Goal: Task Accomplishment & Management: Use online tool/utility

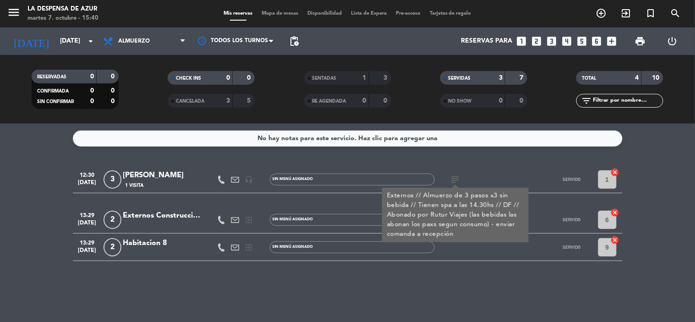
click at [386, 285] on div "No hay notas para este servicio. Haz clic para agregar una 12:30 [DATE] 3 [PERS…" at bounding box center [347, 223] width 695 height 198
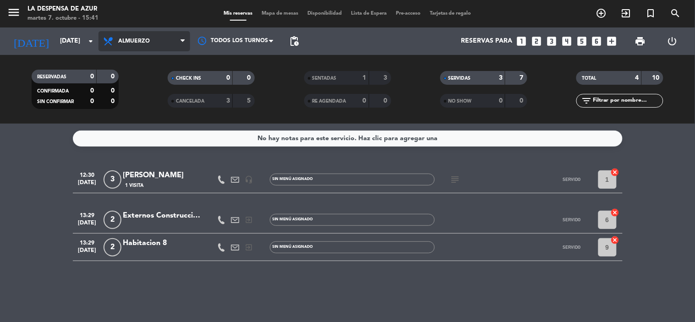
click at [126, 47] on span "Almuerzo" at bounding box center [144, 41] width 92 height 20
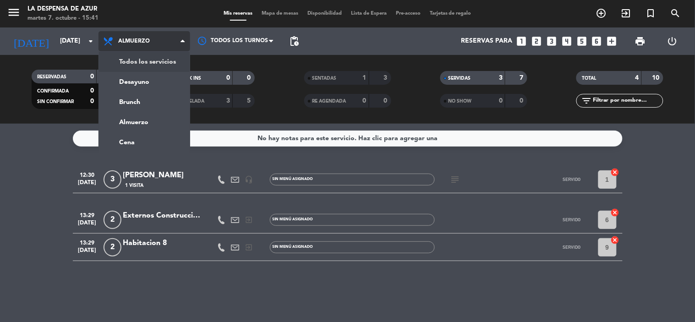
click at [142, 55] on div "menu La Despensa de [PERSON_NAME][DATE] 7. octubre - 15:41 Mis reservas Mapa de…" at bounding box center [347, 62] width 695 height 124
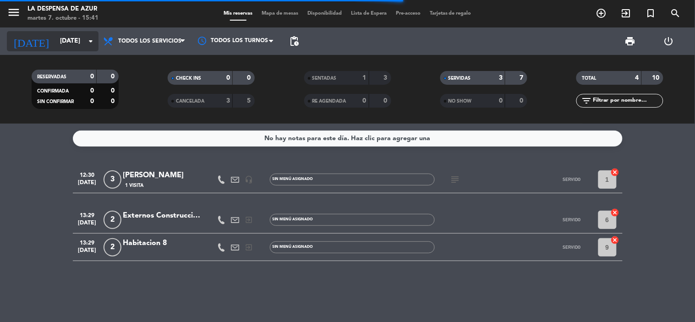
click at [92, 44] on icon "arrow_drop_down" at bounding box center [90, 41] width 11 height 11
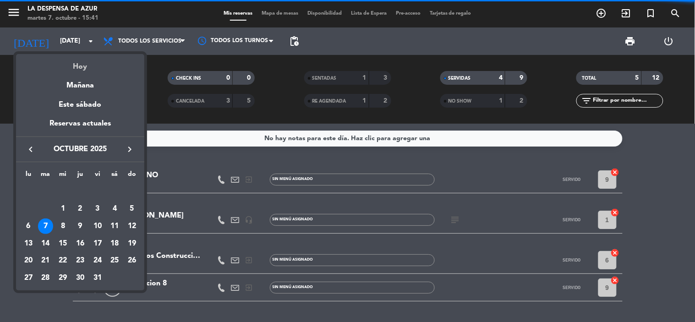
click at [93, 64] on div "Hoy" at bounding box center [80, 63] width 128 height 19
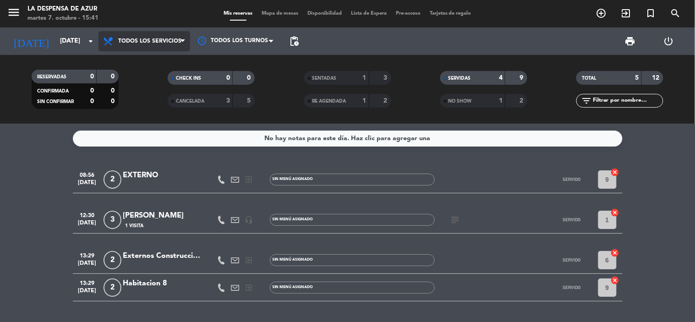
click at [184, 38] on icon at bounding box center [182, 41] width 4 height 7
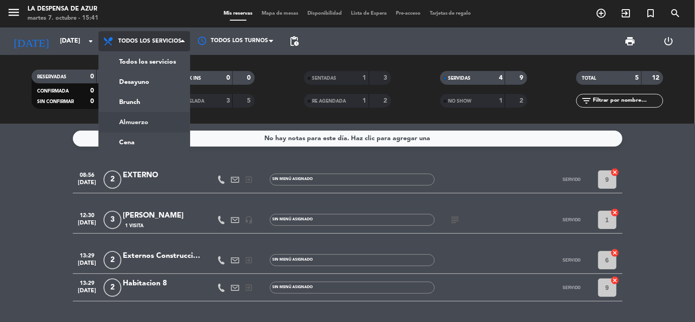
click at [148, 127] on ng-component "menu La Despensa de [PERSON_NAME][DATE] 7. octubre - 15:41 Mis reservas Mapa de…" at bounding box center [347, 161] width 695 height 322
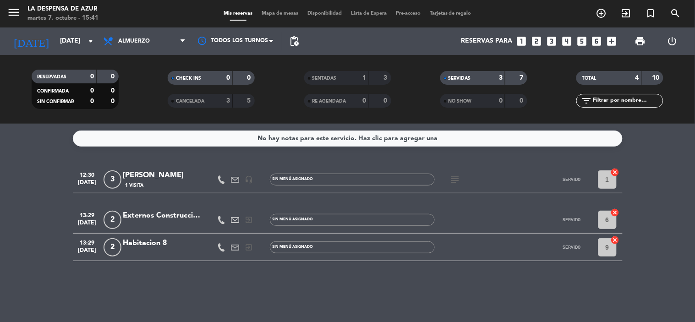
click at [408, 134] on div "No hay notas para este servicio. Haz clic para agregar una" at bounding box center [347, 138] width 180 height 11
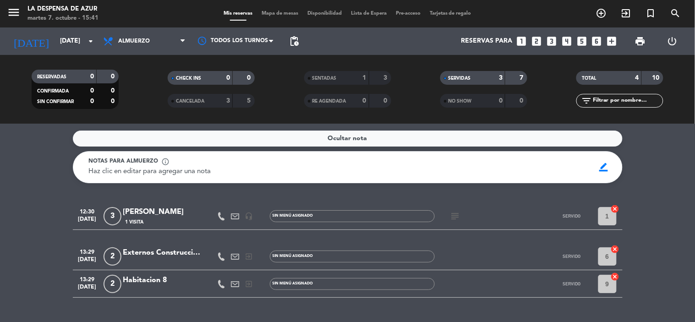
click at [337, 141] on span "Ocultar nota" at bounding box center [347, 138] width 39 height 11
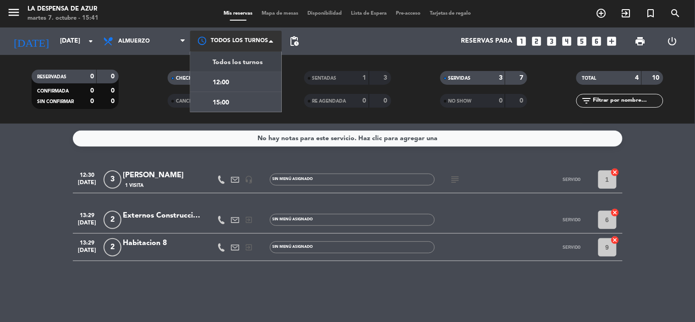
click at [228, 42] on div at bounding box center [236, 41] width 92 height 21
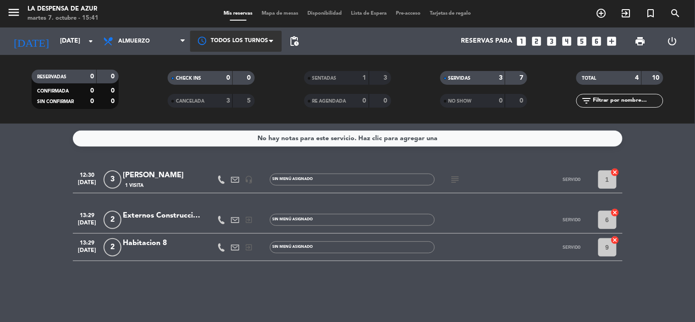
click at [228, 39] on div at bounding box center [236, 41] width 92 height 21
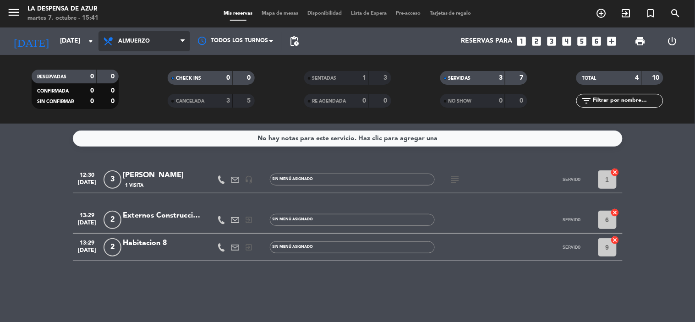
click at [134, 40] on span "Almuerzo" at bounding box center [134, 41] width 32 height 6
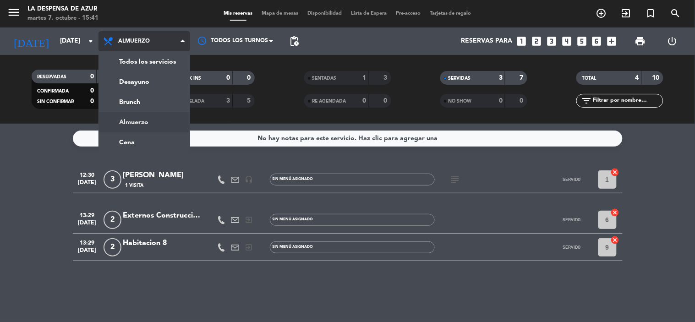
click at [133, 38] on span "Almuerzo" at bounding box center [134, 41] width 32 height 6
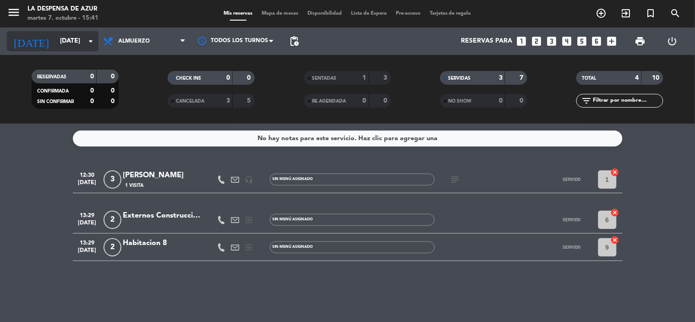
click at [93, 40] on icon "arrow_drop_down" at bounding box center [90, 41] width 11 height 11
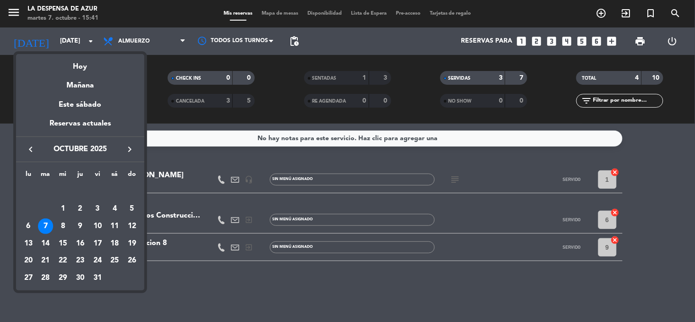
click at [71, 39] on div at bounding box center [347, 161] width 695 height 322
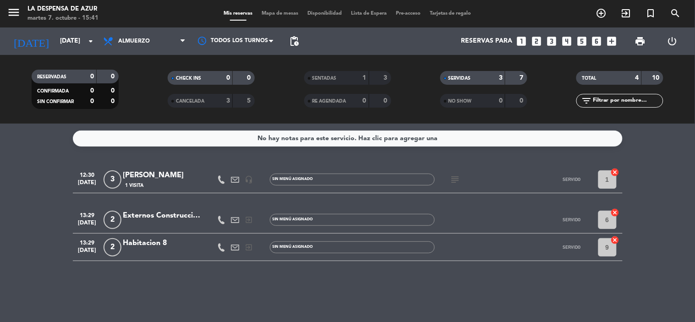
click at [155, 108] on div "CHECK INS 0 0 CANCELADA 3 5" at bounding box center [211, 89] width 136 height 50
click at [131, 46] on span "Almuerzo" at bounding box center [144, 41] width 92 height 20
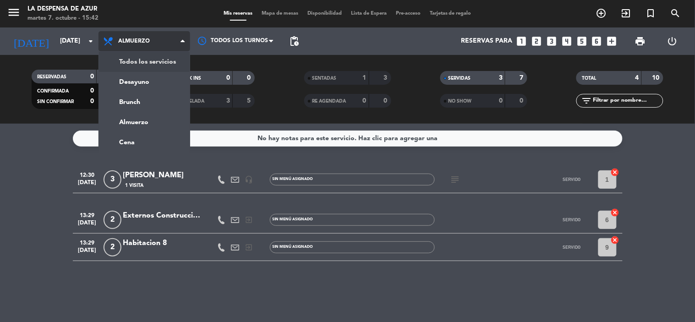
click at [175, 63] on div "menu La Despensa de [PERSON_NAME][DATE] 7. octubre - 15:42 Mis reservas Mapa de…" at bounding box center [347, 62] width 695 height 124
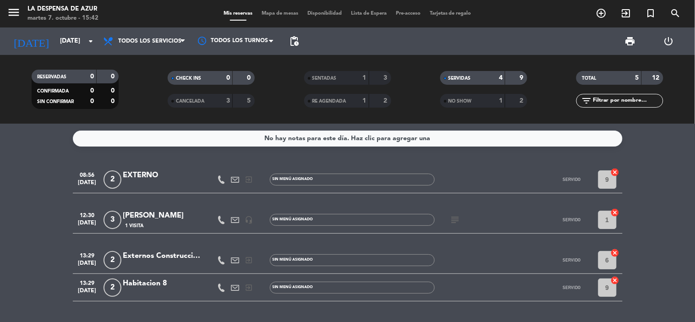
click at [479, 79] on div "SERVIDAS" at bounding box center [464, 78] width 42 height 11
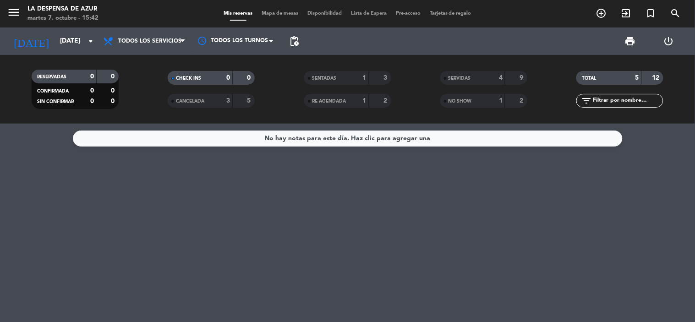
click at [335, 80] on span "SENTADAS" at bounding box center [324, 78] width 24 height 5
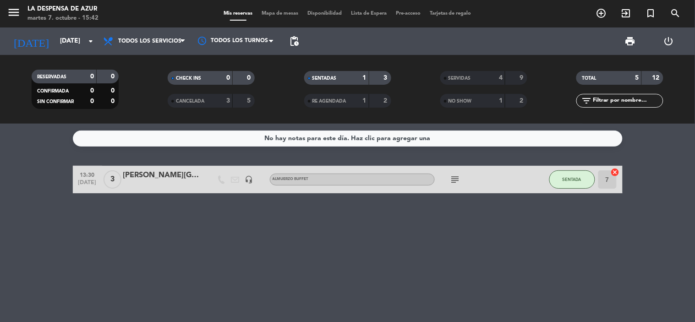
click at [457, 176] on icon "subject" at bounding box center [455, 179] width 11 height 11
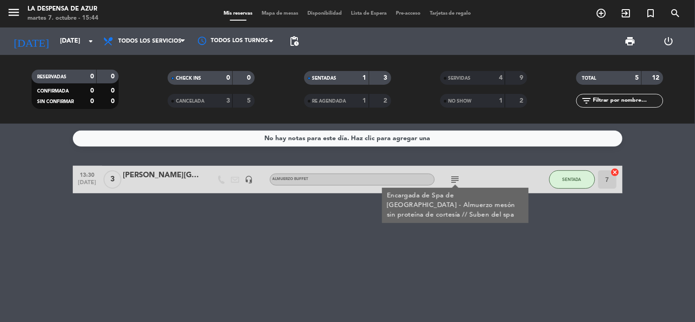
click at [456, 76] on span "SERVIDAS" at bounding box center [459, 78] width 22 height 5
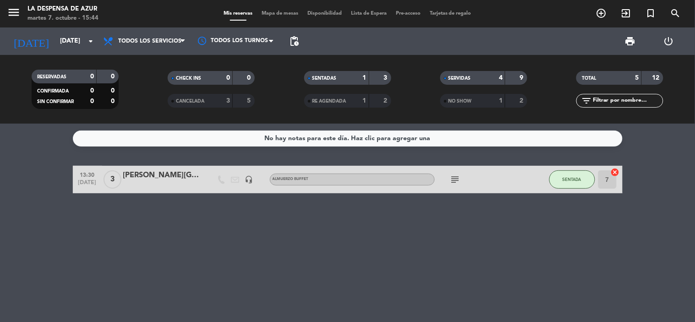
click at [456, 76] on span "SERVIDAS" at bounding box center [459, 78] width 22 height 5
click at [558, 181] on button "SENTADA" at bounding box center [572, 179] width 46 height 18
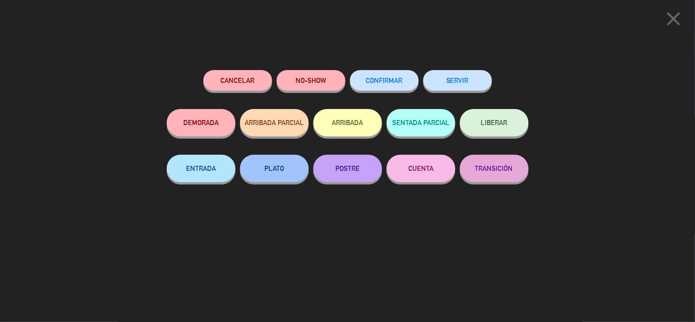
click at [457, 84] on button "SERVIR" at bounding box center [457, 80] width 69 height 21
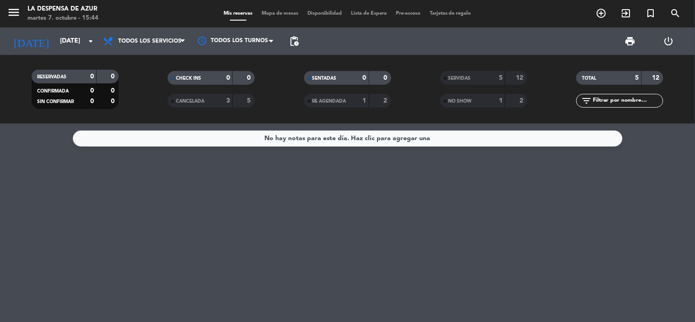
click at [464, 79] on span "SERVIDAS" at bounding box center [459, 78] width 22 height 5
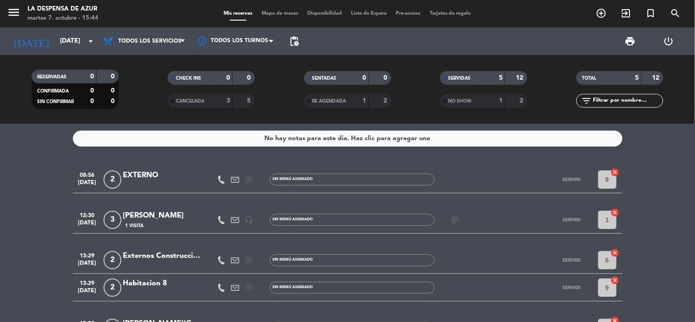
click at [454, 219] on icon "subject" at bounding box center [455, 219] width 11 height 11
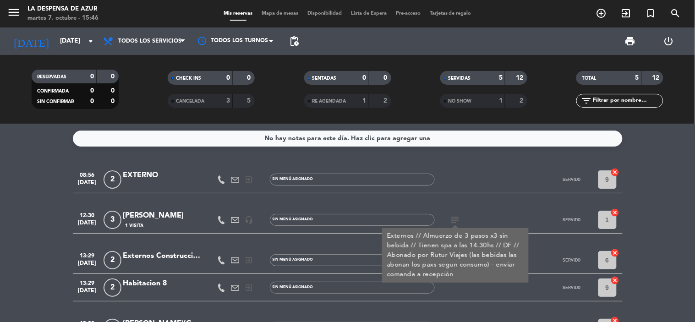
click at [487, 191] on div at bounding box center [476, 179] width 82 height 27
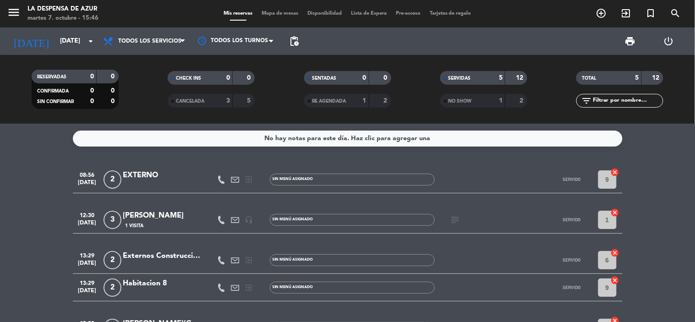
scroll to position [65, 0]
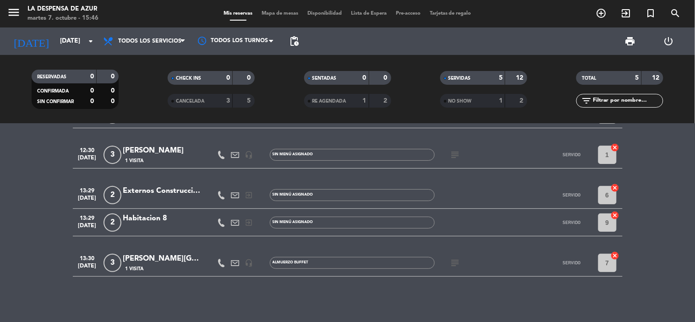
click at [459, 260] on icon "subject" at bounding box center [455, 262] width 11 height 11
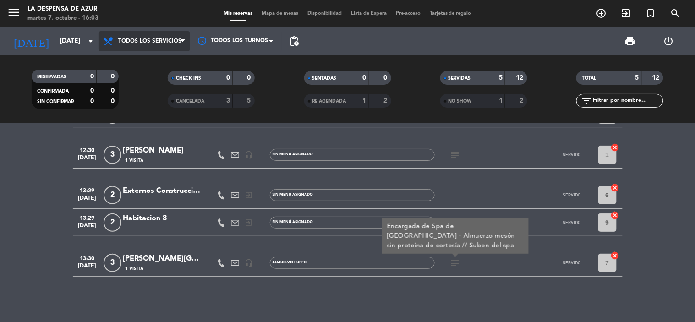
click at [121, 44] on span "Todos los servicios" at bounding box center [149, 41] width 63 height 6
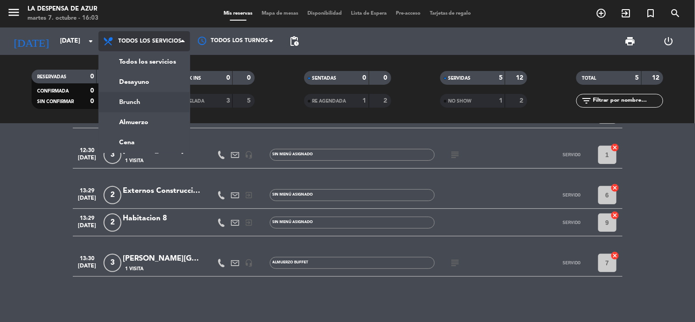
click at [147, 93] on div "menu La Despensa de [PERSON_NAME][DATE] 7. octubre - 16:03 Mis reservas Mapa de…" at bounding box center [347, 62] width 695 height 124
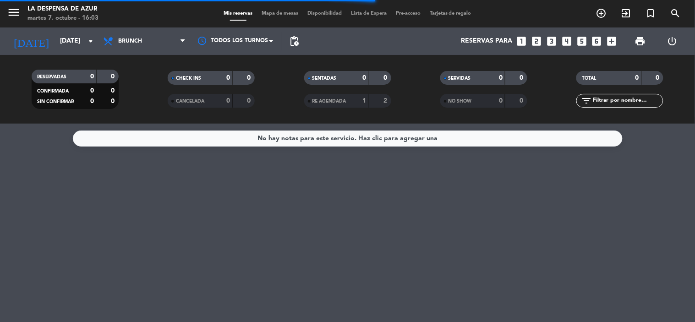
scroll to position [0, 0]
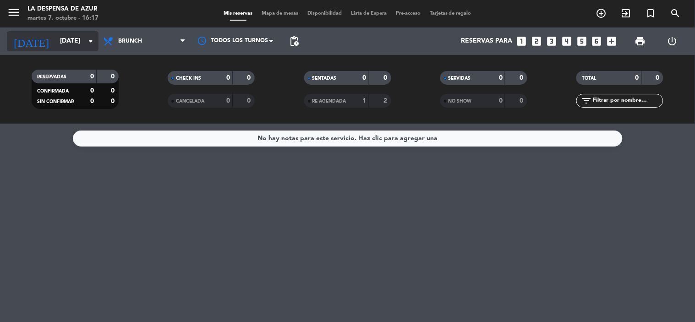
click at [85, 43] on icon "arrow_drop_down" at bounding box center [90, 41] width 11 height 11
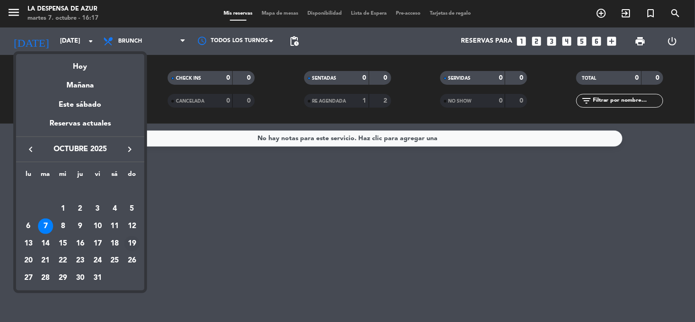
click at [131, 241] on div "19" at bounding box center [132, 244] width 16 height 16
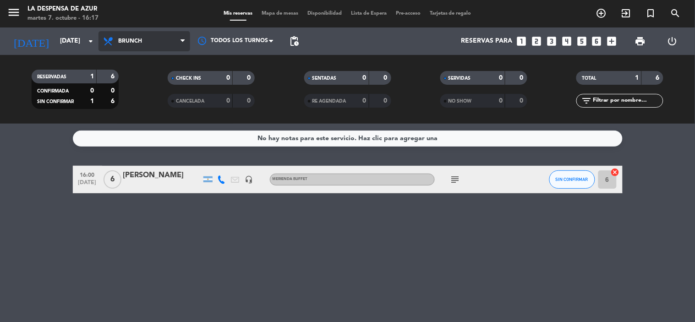
click at [142, 40] on span "Brunch" at bounding box center [144, 41] width 92 height 20
click at [147, 84] on div "menu La Despensa de [PERSON_NAME][DATE] 7. octubre - 16:17 Mis reservas Mapa de…" at bounding box center [347, 62] width 695 height 124
click at [141, 171] on div "[PERSON_NAME]" at bounding box center [162, 175] width 78 height 12
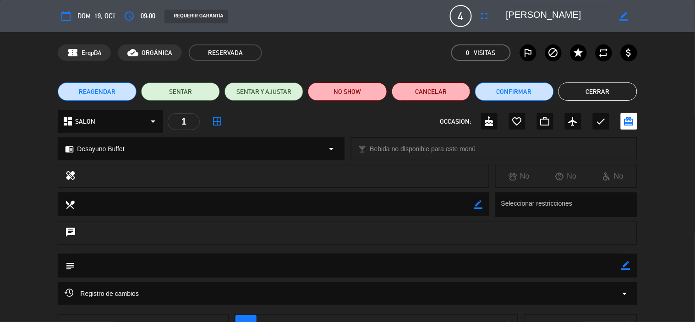
click at [608, 91] on button "Cerrar" at bounding box center [597, 91] width 79 height 18
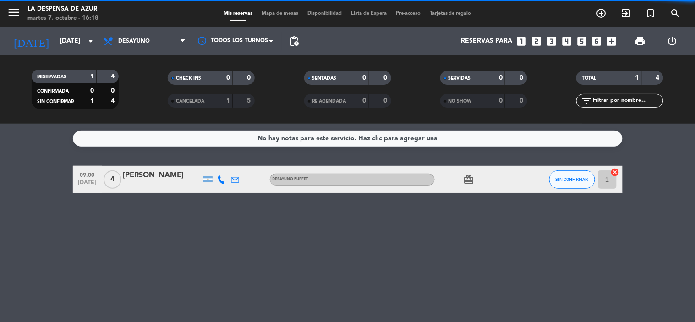
click at [578, 179] on span "SIN CONFIRMAR" at bounding box center [572, 179] width 33 height 5
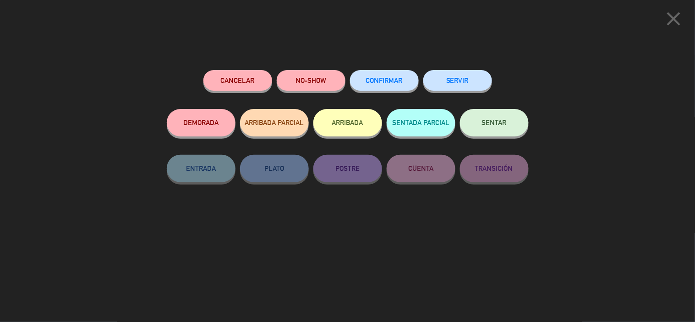
click at [382, 78] on span "CONFIRMAR" at bounding box center [384, 81] width 37 height 8
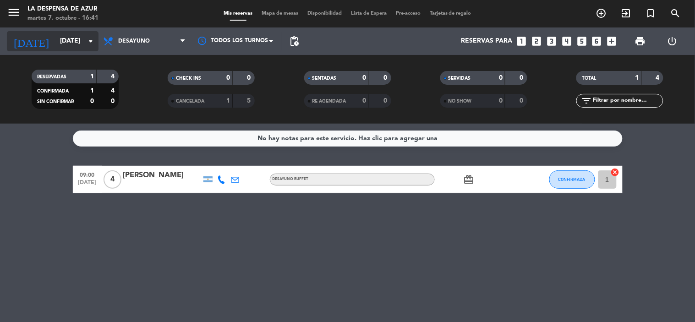
click at [59, 42] on input "[DATE]" at bounding box center [98, 41] width 87 height 16
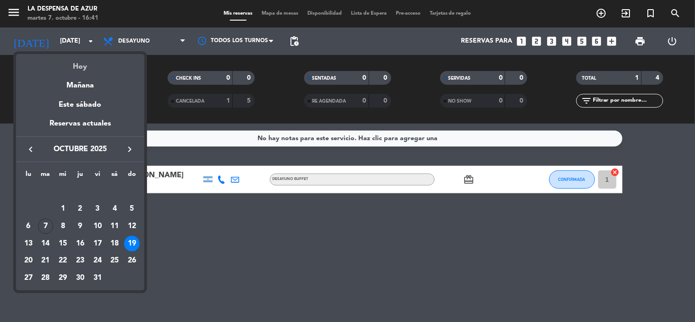
click at [74, 67] on div "Hoy" at bounding box center [80, 63] width 128 height 19
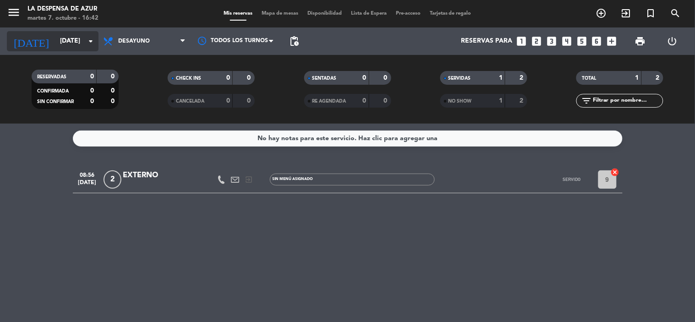
click at [74, 42] on input "[DATE]" at bounding box center [98, 41] width 87 height 16
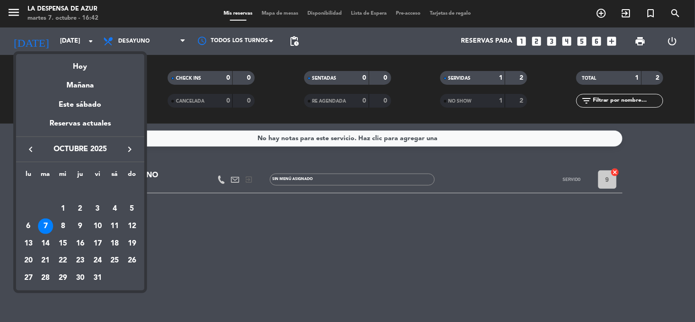
click at [131, 239] on div "19" at bounding box center [132, 244] width 16 height 16
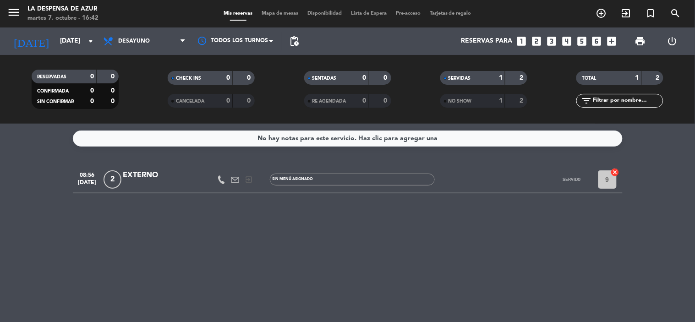
type input "[DATE]"
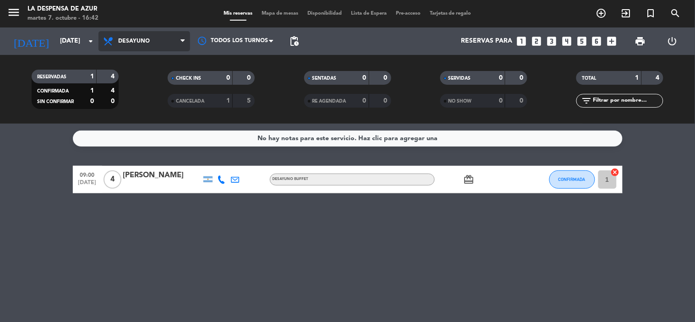
click at [165, 44] on span "Desayuno" at bounding box center [144, 41] width 92 height 20
click at [143, 100] on div "menu La Despensa de [PERSON_NAME][DATE] 7. octubre - 16:42 Mis reservas Mapa de…" at bounding box center [347, 62] width 695 height 124
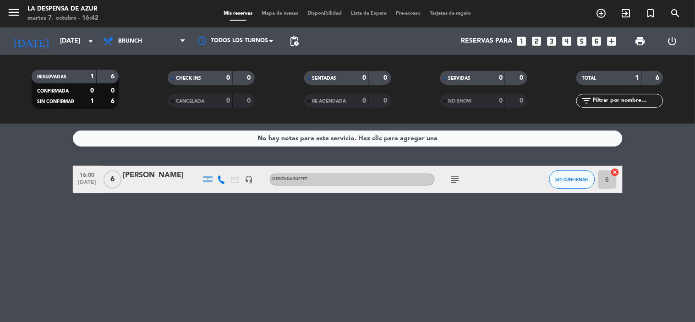
click at [267, 14] on span "Mapa de mesas" at bounding box center [280, 13] width 46 height 5
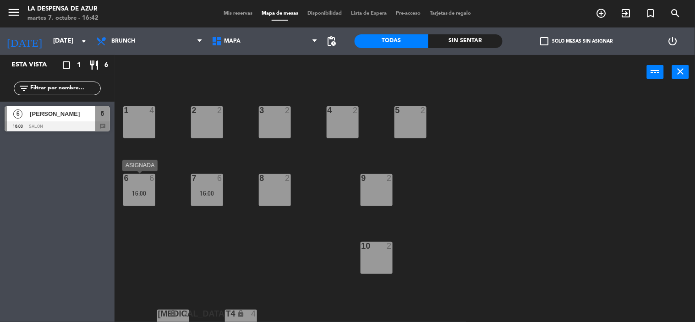
click at [135, 193] on div "16:00" at bounding box center [139, 193] width 32 height 6
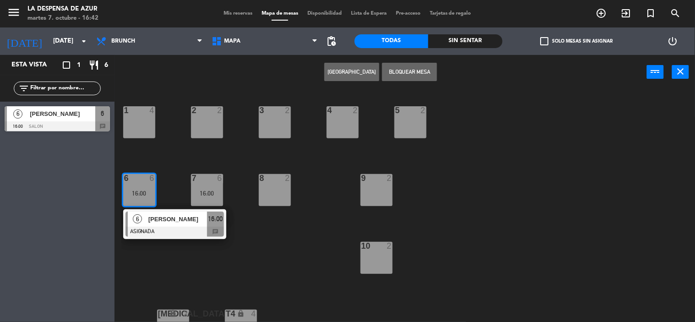
click at [388, 67] on button "Bloquear Mesa" at bounding box center [409, 72] width 55 height 18
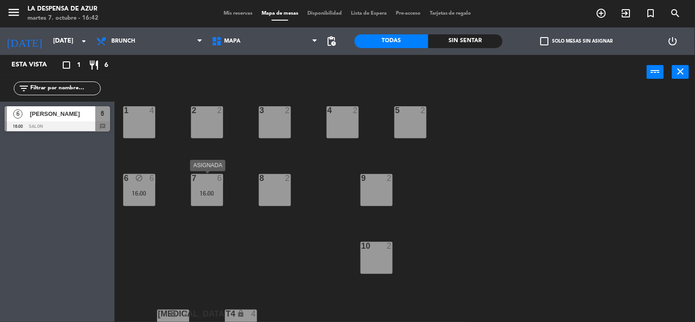
click at [202, 184] on div "7 6 16:00" at bounding box center [207, 190] width 32 height 32
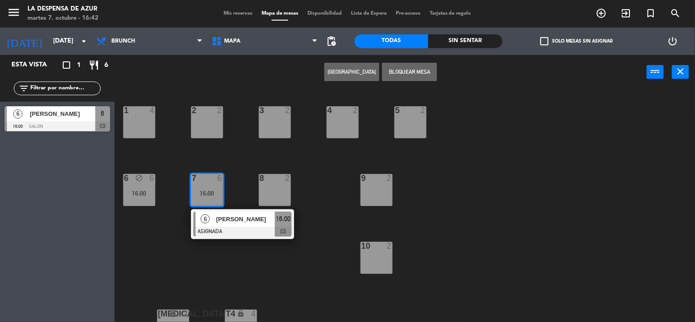
click at [399, 71] on button "Bloquear Mesa" at bounding box center [409, 72] width 55 height 18
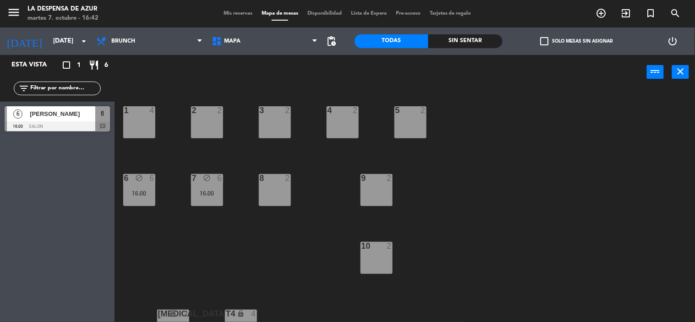
click at [219, 257] on div "1 4 2 2 3 2 4 2 5 2 6 block 6 16:00 7 block 6 16:00 8 2 9 2 10 2 [MEDICAL_DATA]…" at bounding box center [408, 206] width 574 height 233
click at [236, 11] on span "Mis reservas" at bounding box center [238, 13] width 38 height 5
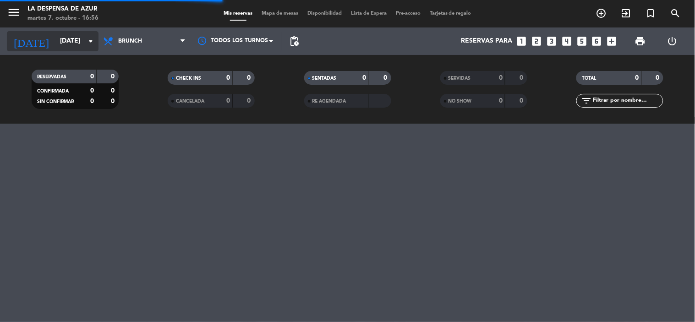
click at [55, 37] on input "[DATE]" at bounding box center [98, 41] width 87 height 16
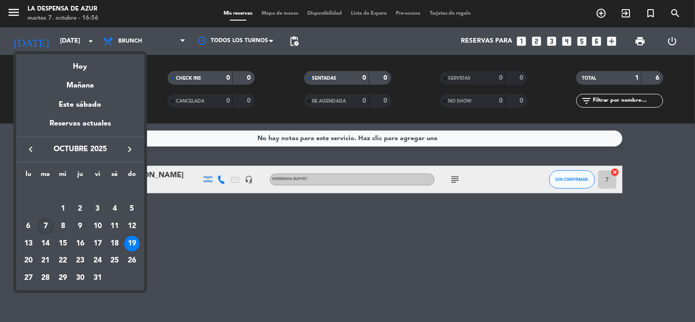
click at [43, 227] on div "7" at bounding box center [46, 227] width 16 height 16
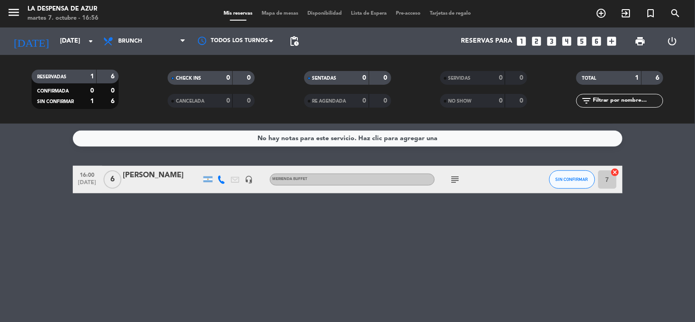
type input "[DATE]"
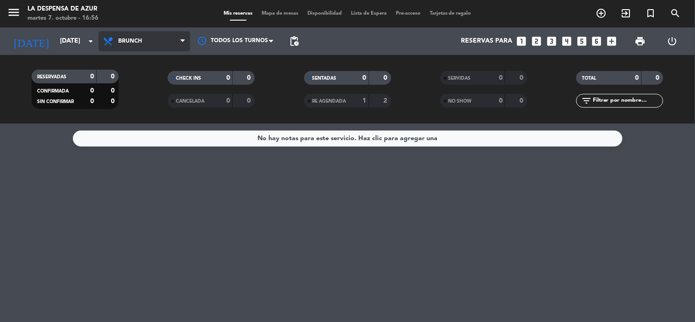
click at [145, 44] on span "Brunch" at bounding box center [144, 41] width 92 height 20
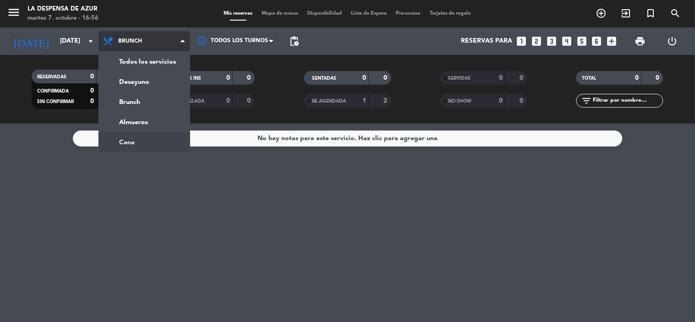
click at [116, 141] on ng-component "menu La Despensa de [PERSON_NAME][DATE] 7. octubre - 16:56 Mis reservas Mapa de…" at bounding box center [347, 161] width 695 height 322
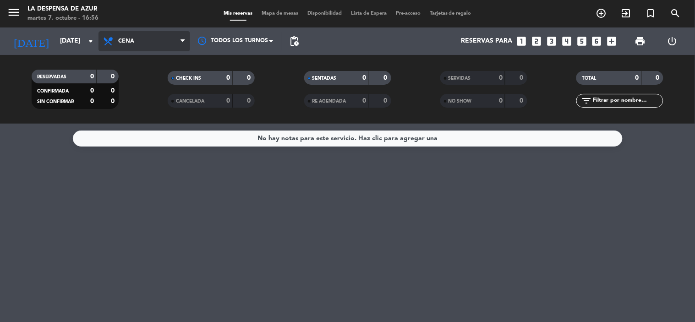
drag, startPoint x: 137, startPoint y: 39, endPoint x: 136, endPoint y: 48, distance: 8.8
click at [138, 39] on span "Cena" at bounding box center [144, 41] width 92 height 20
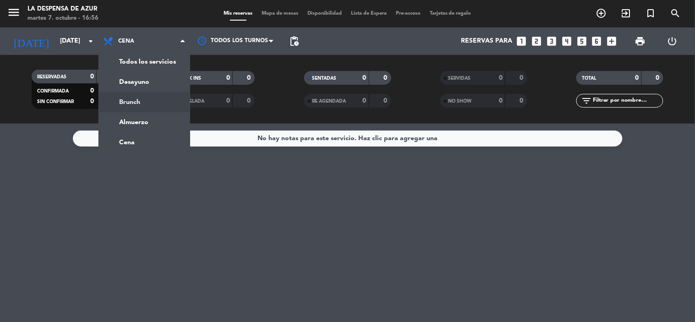
click at [115, 95] on div "menu La Despensa de [PERSON_NAME][DATE] 7. octubre - 16:56 Mis reservas Mapa de…" at bounding box center [347, 62] width 695 height 124
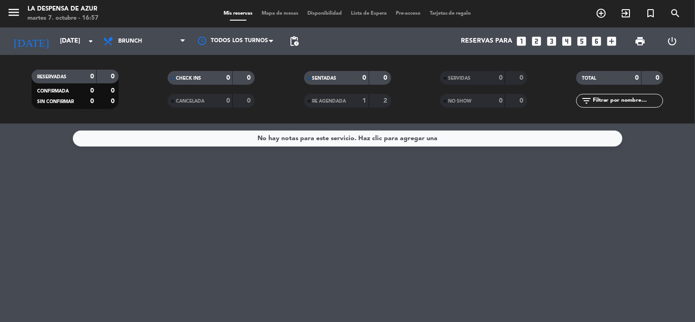
click at [344, 104] on div "RE AGENDADA" at bounding box center [327, 101] width 42 height 11
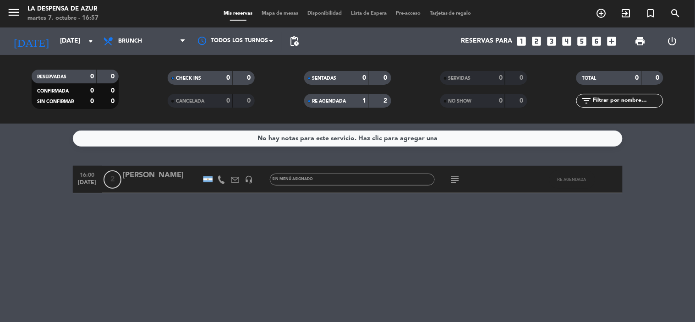
click at [457, 181] on icon "subject" at bounding box center [455, 179] width 11 height 11
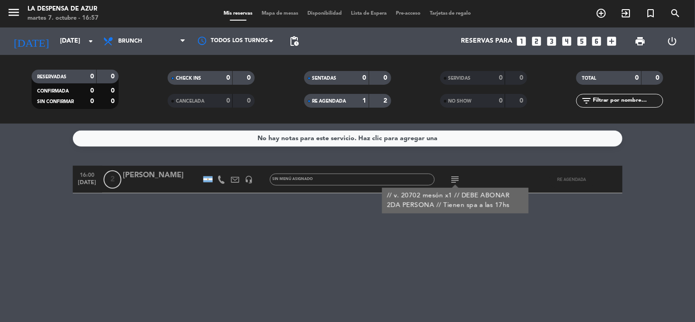
click at [454, 181] on icon "subject" at bounding box center [455, 179] width 11 height 11
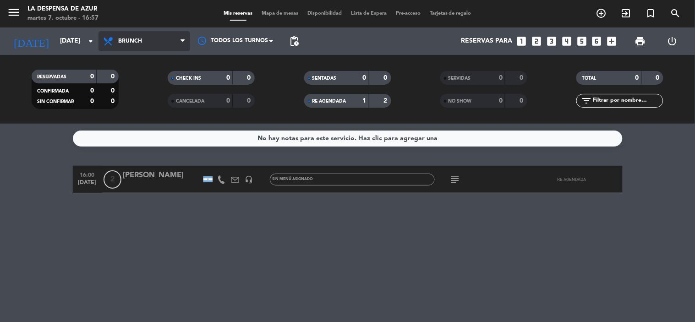
click at [170, 38] on span "Brunch" at bounding box center [144, 41] width 92 height 20
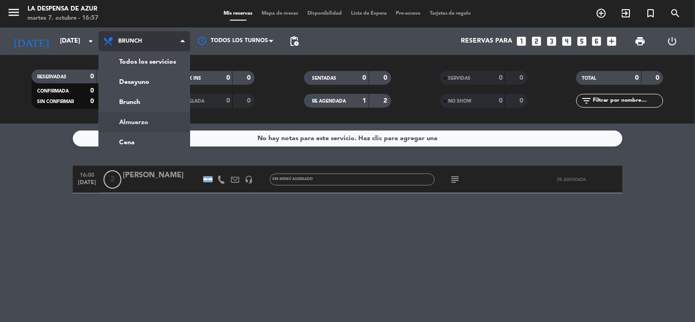
click at [135, 120] on div "menu La Despensa de [PERSON_NAME][DATE] 7. octubre - 16:57 Mis reservas Mapa de…" at bounding box center [347, 62] width 695 height 124
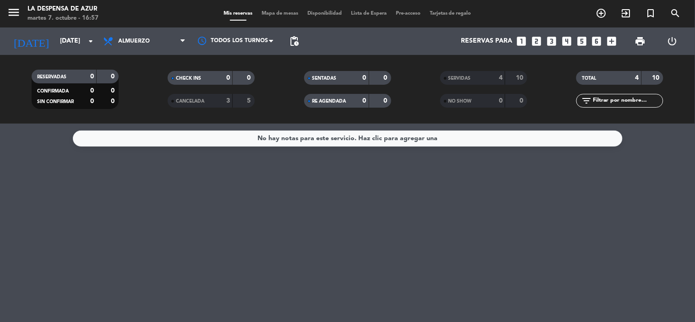
click at [519, 75] on strong "10" at bounding box center [520, 78] width 9 height 6
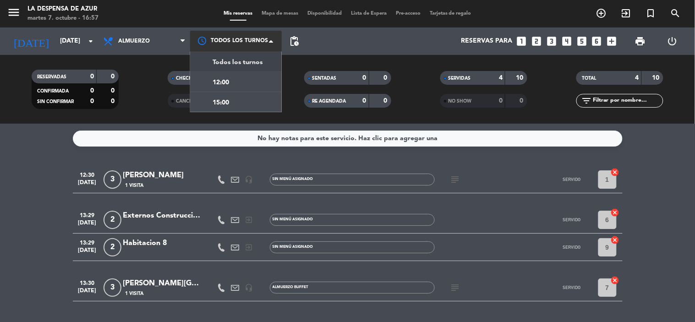
click at [233, 41] on div at bounding box center [236, 41] width 92 height 21
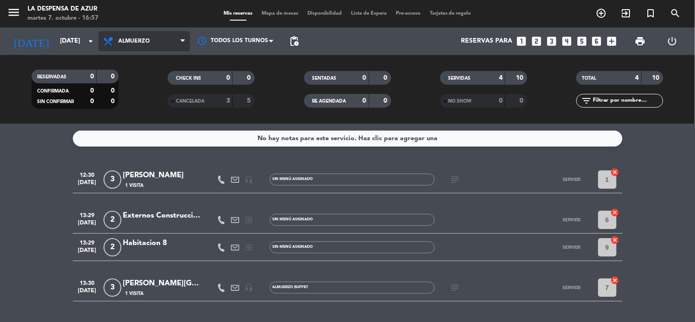
click at [133, 39] on span "Almuerzo" at bounding box center [134, 41] width 32 height 6
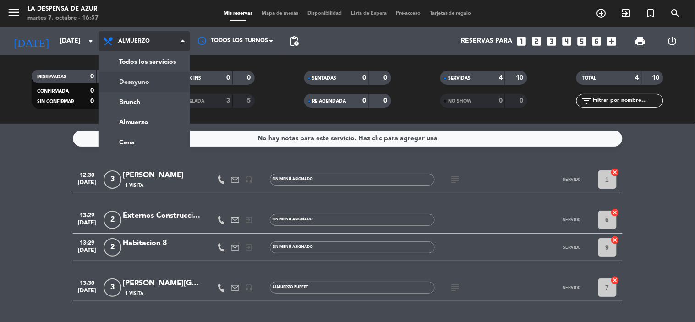
click at [118, 83] on div "menu La Despensa de [PERSON_NAME][DATE] 7. octubre - 16:57 Mis reservas Mapa de…" at bounding box center [347, 62] width 695 height 124
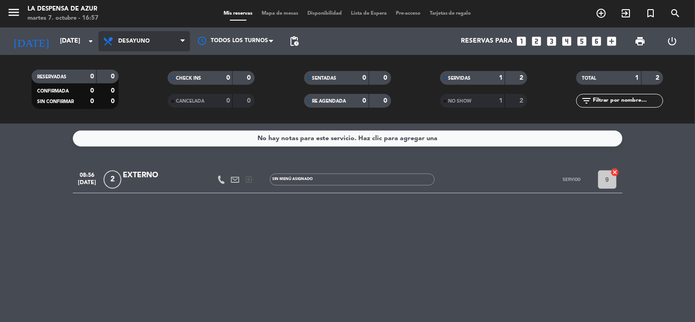
click at [144, 47] on span "Desayuno" at bounding box center [144, 41] width 92 height 20
click at [138, 104] on div "menu La Despensa de [PERSON_NAME][DATE] 7. octubre - 16:57 Mis reservas Mapa de…" at bounding box center [347, 62] width 695 height 124
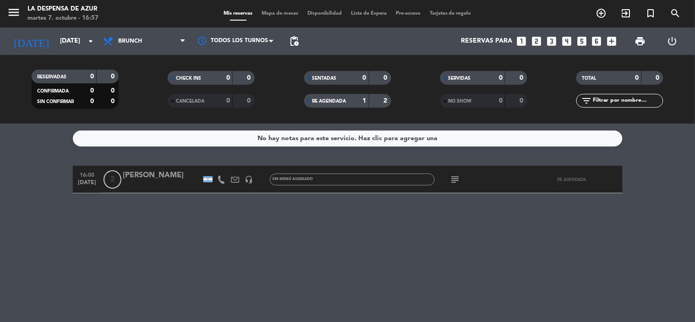
click at [66, 77] on span "RESERVADAS" at bounding box center [51, 77] width 29 height 5
click at [345, 73] on div "SENTADAS" at bounding box center [327, 78] width 42 height 11
click at [455, 77] on span "SERVIDAS" at bounding box center [459, 78] width 22 height 5
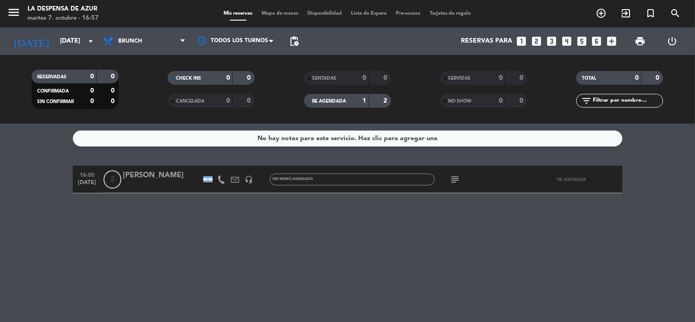
click at [187, 76] on span "CHECK INS" at bounding box center [188, 78] width 25 height 5
click at [67, 76] on div "RESERVADAS" at bounding box center [55, 76] width 42 height 11
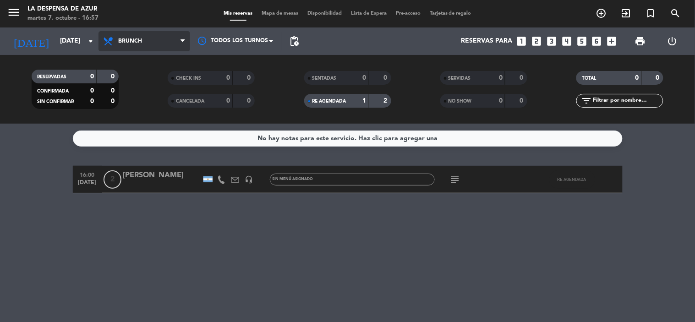
click at [159, 37] on span "Brunch" at bounding box center [144, 41] width 92 height 20
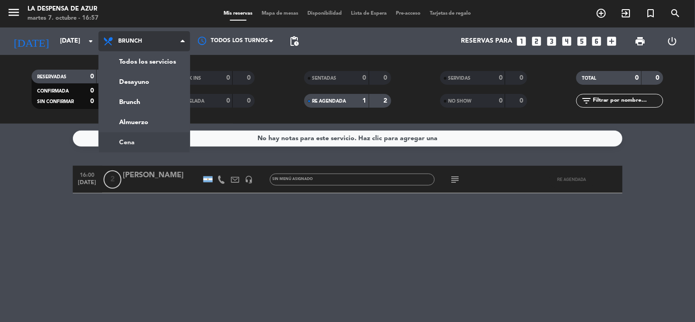
click at [117, 142] on ng-component "menu La Despensa de [PERSON_NAME][DATE] 7. octubre - 16:57 Mis reservas Mapa de…" at bounding box center [347, 161] width 695 height 322
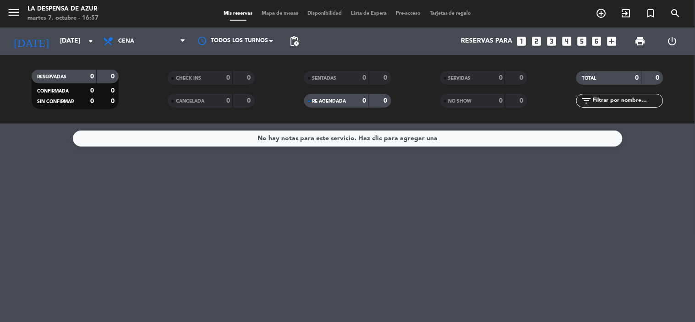
click at [322, 77] on span "SENTADAS" at bounding box center [324, 78] width 24 height 5
click at [186, 77] on span "CHECK INS" at bounding box center [188, 78] width 25 height 5
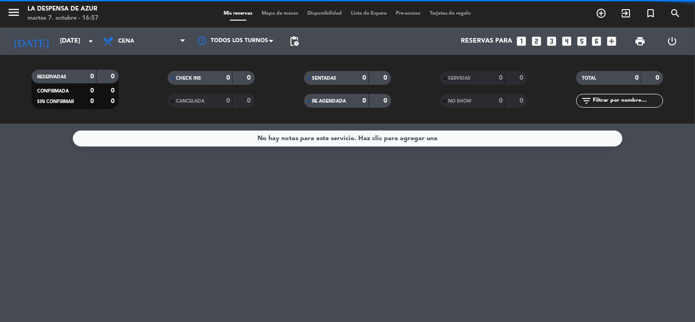
click at [186, 97] on div "CANCELADA" at bounding box center [191, 101] width 42 height 11
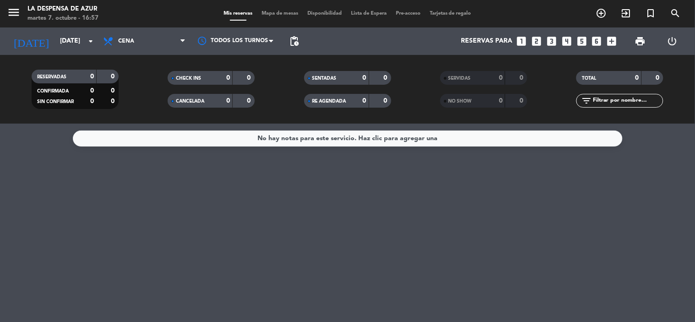
click at [58, 89] on span "CONFIRMADA" at bounding box center [53, 91] width 32 height 5
click at [138, 41] on span "Cena" at bounding box center [144, 41] width 92 height 20
click at [125, 103] on div "menu La Despensa de [PERSON_NAME][DATE] 7. octubre - 16:58 Mis reservas Mapa de…" at bounding box center [347, 62] width 695 height 124
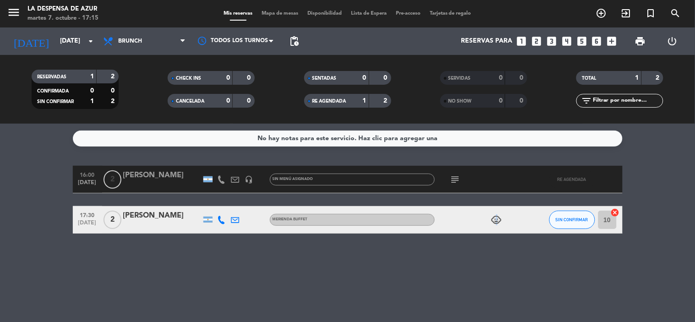
click at [497, 219] on icon "child_care" at bounding box center [496, 219] width 11 height 11
click at [578, 219] on span "SIN CONFIRMAR" at bounding box center [572, 219] width 33 height 5
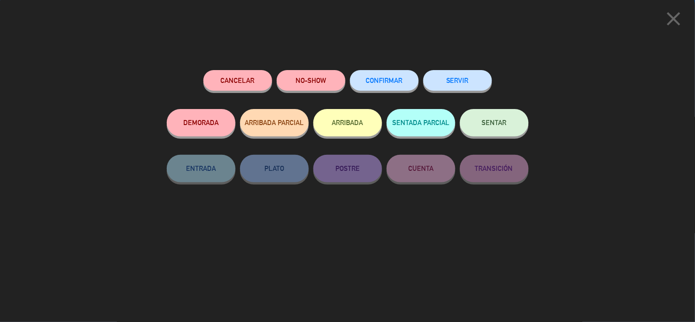
click at [683, 16] on icon "close" at bounding box center [673, 18] width 23 height 23
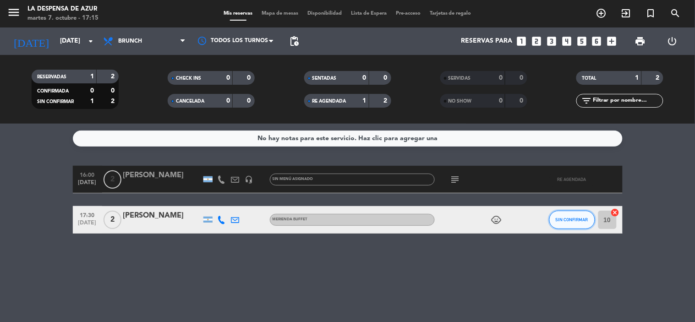
click at [574, 214] on button "SIN CONFIRMAR" at bounding box center [572, 220] width 46 height 18
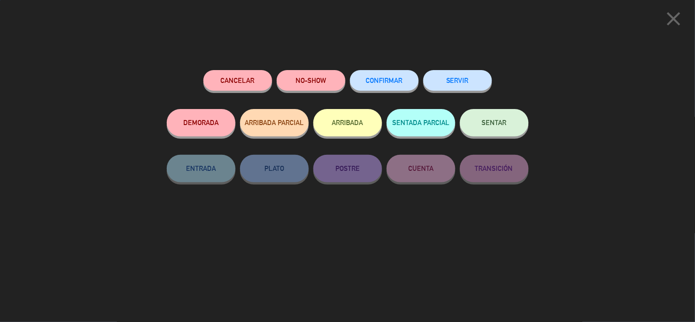
click at [495, 122] on span "SENTAR" at bounding box center [494, 123] width 25 height 8
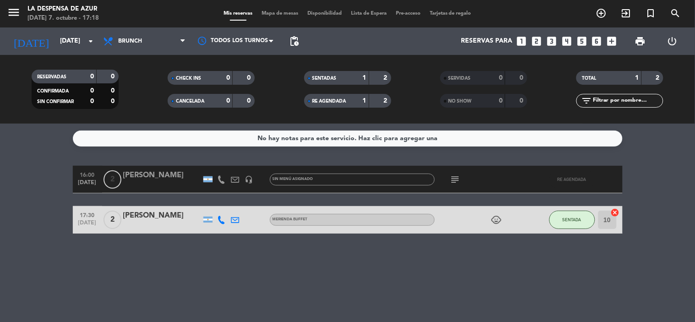
click at [332, 11] on span "Disponibilidad" at bounding box center [325, 13] width 44 height 5
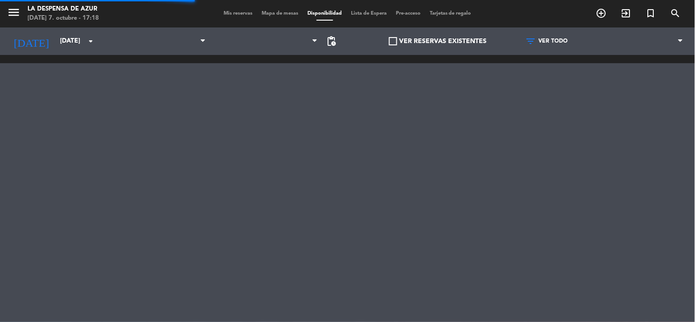
click at [271, 14] on span "Mapa de mesas" at bounding box center [280, 13] width 46 height 5
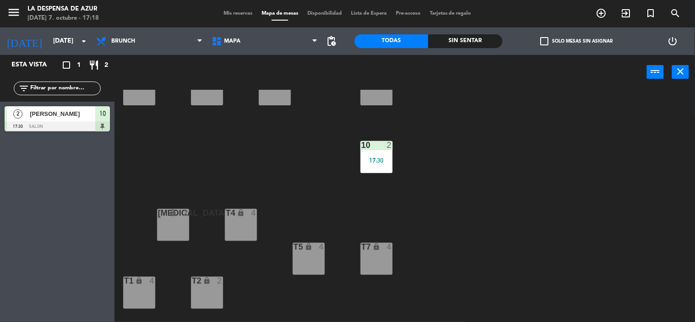
scroll to position [102, 0]
click at [174, 238] on div "[MEDICAL_DATA] lock 2" at bounding box center [173, 224] width 32 height 32
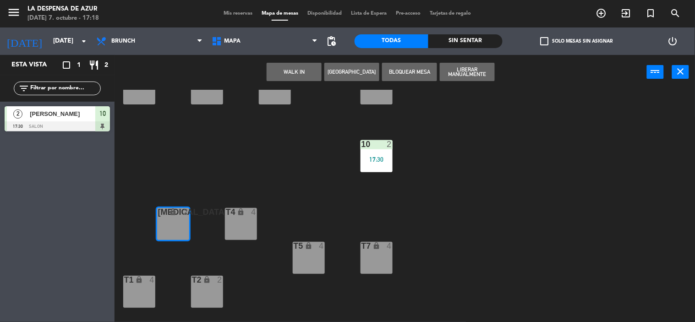
click at [301, 66] on button "WALK IN" at bounding box center [294, 72] width 55 height 18
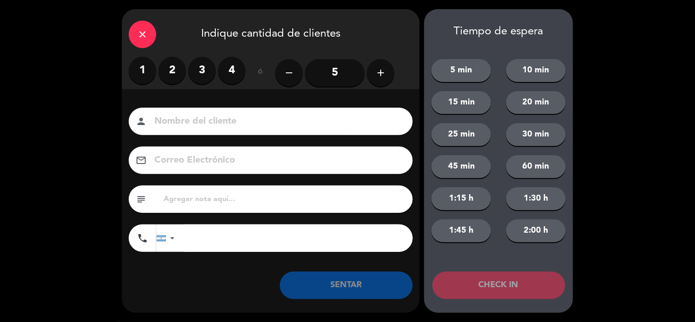
click at [178, 71] on label "2" at bounding box center [172, 70] width 27 height 27
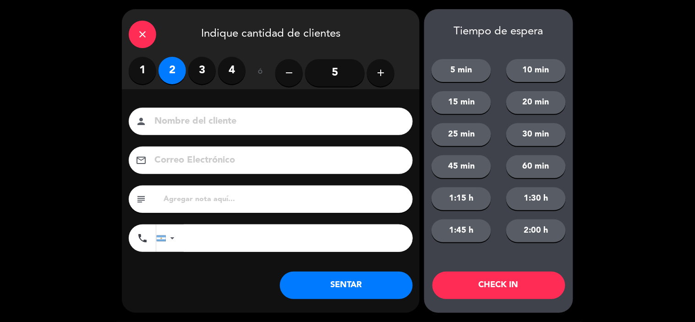
click at [196, 111] on div "person" at bounding box center [271, 121] width 284 height 27
click at [197, 126] on input at bounding box center [276, 122] width 247 height 16
click at [145, 67] on label "1" at bounding box center [142, 70] width 27 height 27
click at [185, 125] on input at bounding box center [276, 122] width 247 height 16
type input "externo"
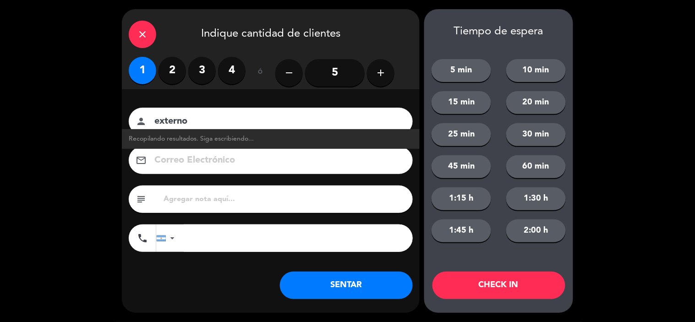
click at [203, 196] on input "text" at bounding box center [284, 199] width 243 height 13
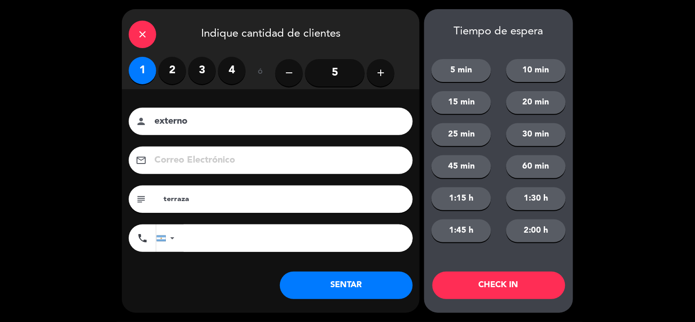
type input "terraza"
click at [333, 283] on button "SENTAR" at bounding box center [346, 285] width 133 height 27
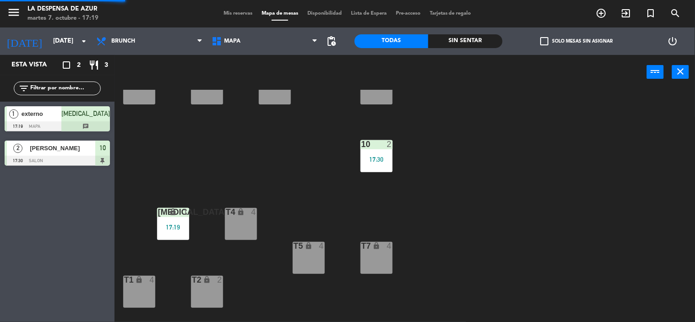
click at [243, 14] on span "Mis reservas" at bounding box center [238, 13] width 38 height 5
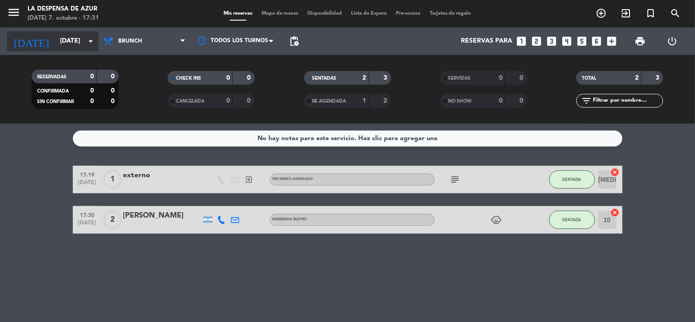
click at [78, 33] on input "[DATE]" at bounding box center [98, 41] width 87 height 16
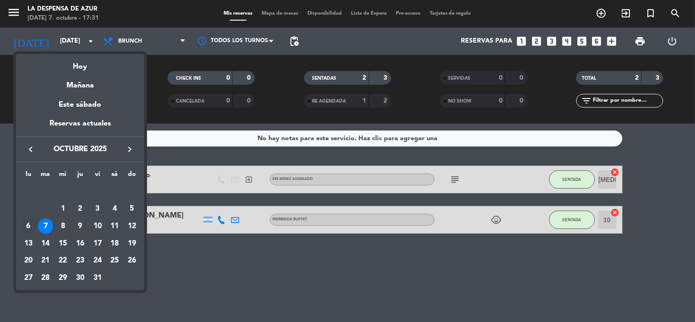
click at [25, 224] on div "6" at bounding box center [29, 227] width 16 height 16
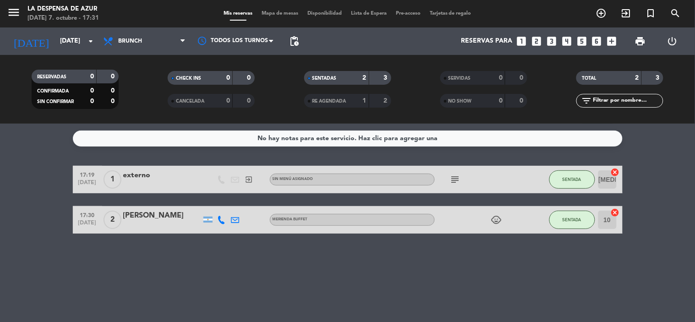
type input "[DATE]"
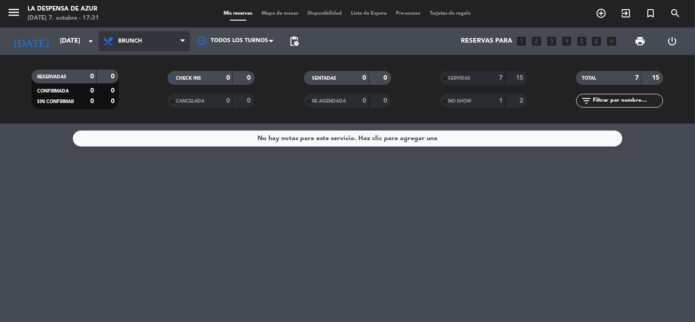
click at [123, 34] on span "Brunch" at bounding box center [144, 41] width 92 height 20
click at [126, 137] on ng-component "menu La Despensa de [PERSON_NAME][DATE] 7. octubre - 17:31 Mis reservas Mapa de…" at bounding box center [347, 161] width 695 height 322
click at [482, 78] on div "SERVIDAS" at bounding box center [464, 78] width 42 height 11
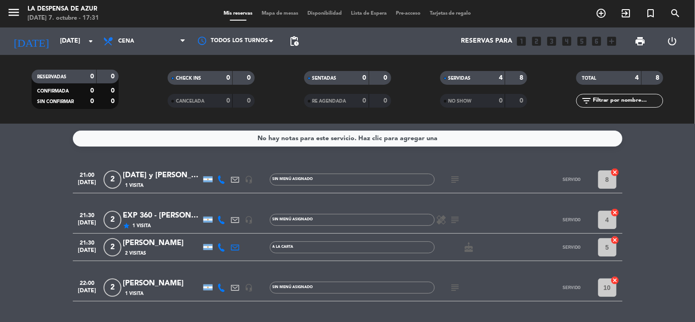
click at [220, 220] on icon at bounding box center [222, 220] width 8 height 8
click at [215, 192] on div "[PHONE_NUMBER]" at bounding box center [227, 195] width 60 height 10
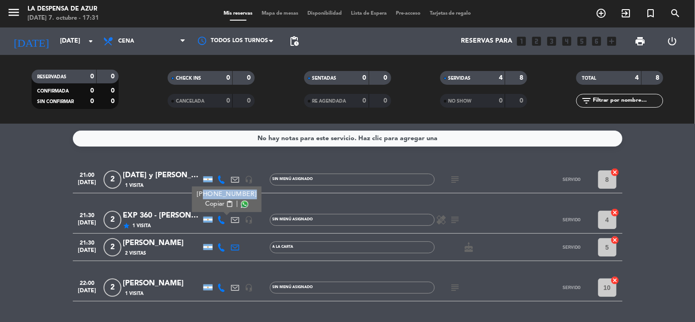
click at [226, 205] on span "content_paste" at bounding box center [229, 204] width 7 height 7
click at [222, 246] on icon at bounding box center [222, 247] width 8 height 8
drag, startPoint x: 222, startPoint y: 246, endPoint x: 220, endPoint y: 252, distance: 6.1
click at [222, 248] on icon at bounding box center [222, 247] width 8 height 8
click at [220, 246] on icon at bounding box center [222, 247] width 8 height 8
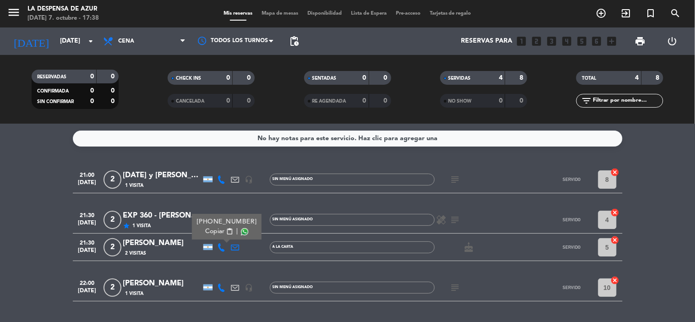
click at [209, 230] on span "Copiar" at bounding box center [214, 232] width 19 height 10
click at [169, 33] on span "Cena" at bounding box center [144, 41] width 92 height 20
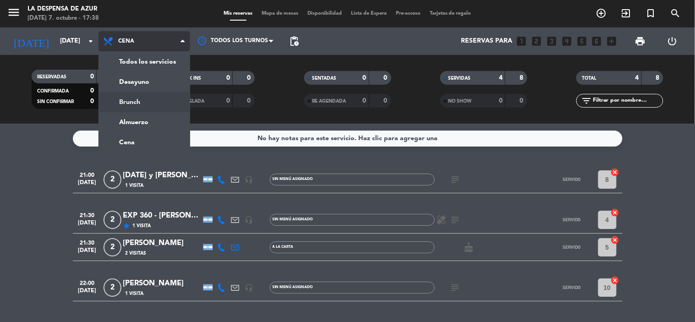
click at [135, 104] on div "menu La Despensa de [PERSON_NAME][DATE] 7. octubre - 17:38 Mis reservas Mapa de…" at bounding box center [347, 62] width 695 height 124
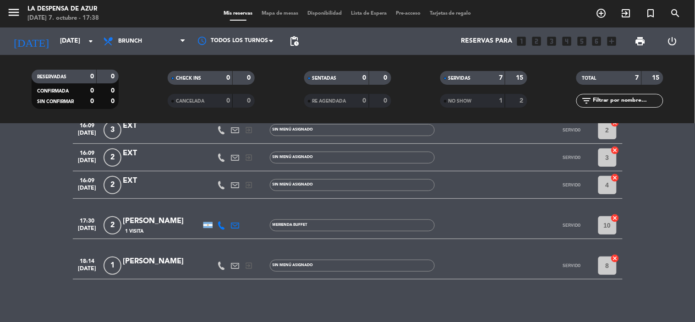
scroll to position [120, 0]
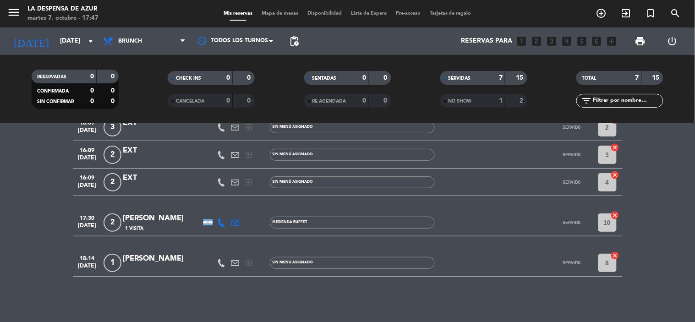
click at [233, 15] on span "Mis reservas" at bounding box center [238, 13] width 38 height 5
click at [282, 14] on span "Mapa de mesas" at bounding box center [280, 13] width 46 height 5
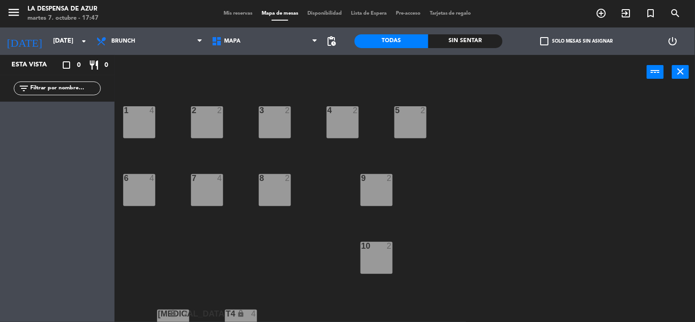
click at [55, 51] on div "[DATE] [DATE] arrow_drop_down" at bounding box center [46, 40] width 92 height 27
click at [55, 47] on input "[DATE]" at bounding box center [92, 41] width 87 height 16
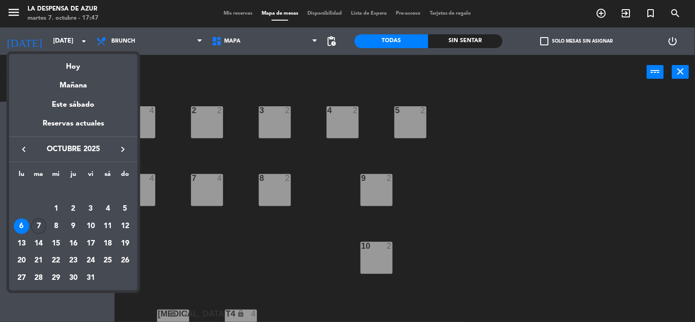
click at [37, 220] on div "7" at bounding box center [39, 227] width 16 height 16
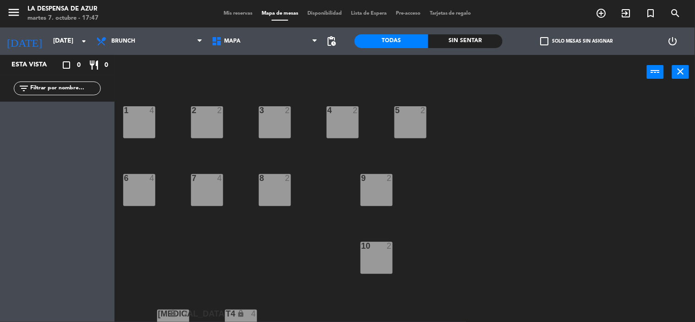
type input "[DATE]"
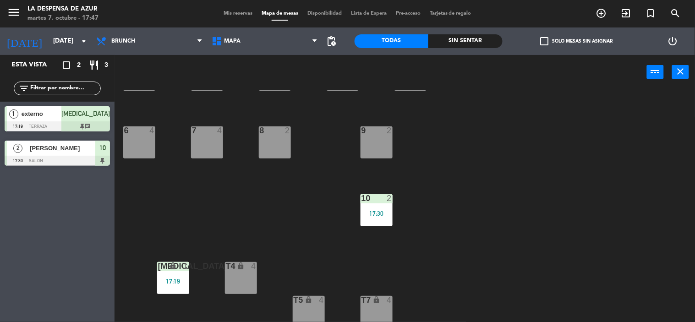
scroll to position [102, 0]
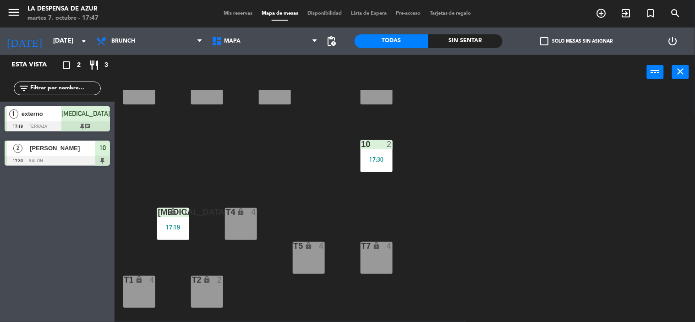
click at [250, 221] on div "T4 lock 4" at bounding box center [241, 224] width 32 height 32
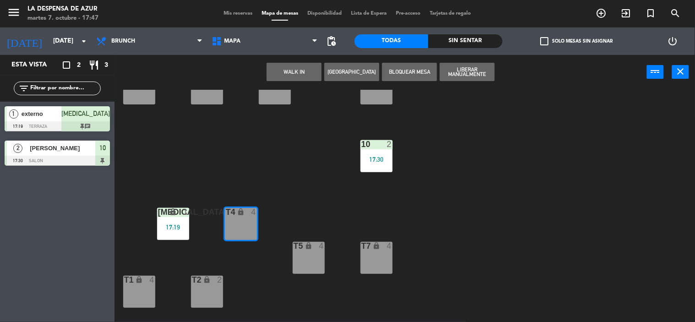
click at [283, 72] on button "WALK IN" at bounding box center [294, 72] width 55 height 18
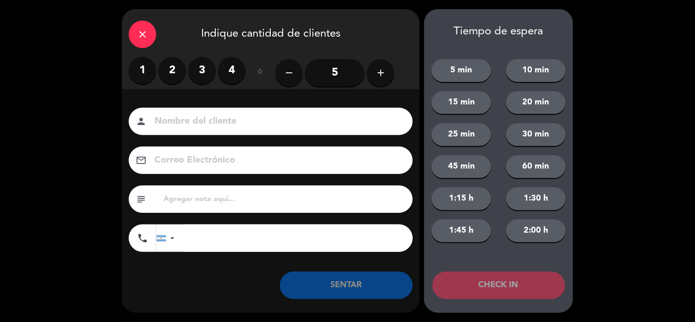
click at [142, 70] on label "1" at bounding box center [142, 70] width 27 height 27
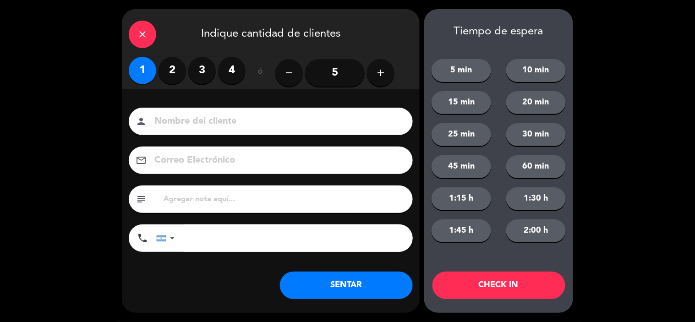
click at [196, 121] on input at bounding box center [276, 122] width 247 height 16
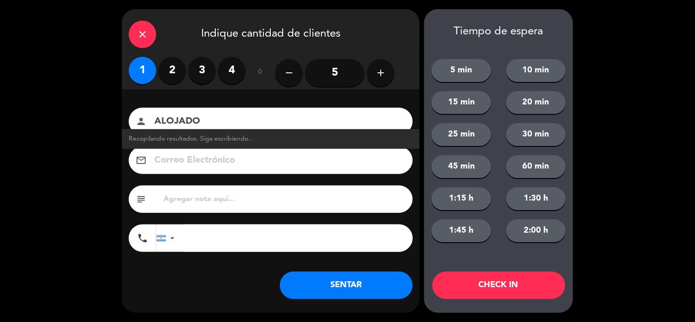
type input "ALOJADO"
click at [331, 290] on button "SENTAR" at bounding box center [346, 285] width 133 height 27
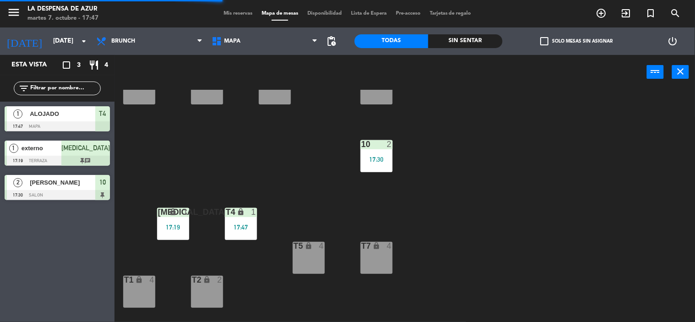
click at [222, 12] on span "Mis reservas" at bounding box center [238, 13] width 38 height 5
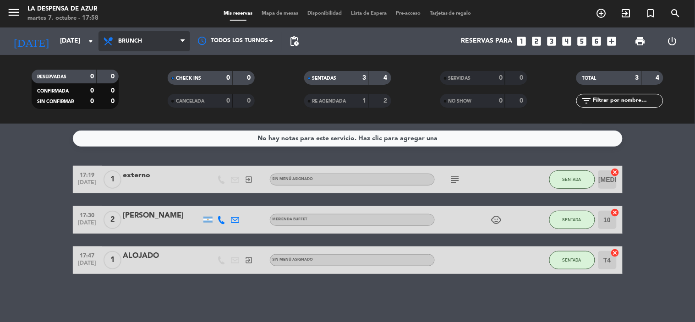
click at [146, 40] on span "Brunch" at bounding box center [144, 41] width 92 height 20
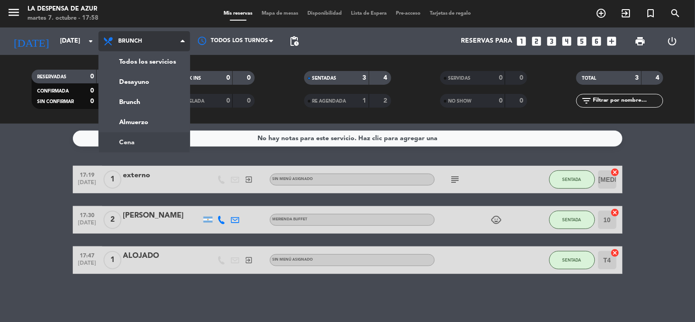
click at [149, 141] on ng-component "menu La Despensa de [PERSON_NAME][DATE] 7. octubre - 17:58 Mis reservas Mapa de…" at bounding box center [347, 161] width 695 height 322
